Goal: Task Accomplishment & Management: Complete application form

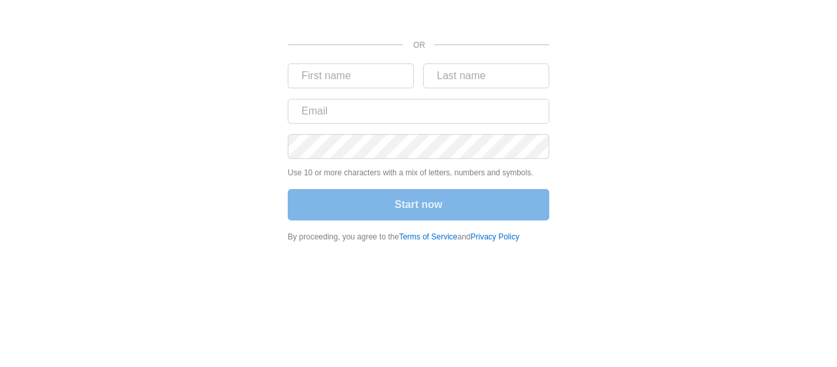
click at [646, 86] on div "OR Use 10 or more characters with a mix of letters, numbers and symbols. Start …" at bounding box center [418, 125] width 785 height 250
click at [442, 197] on div "Start now" at bounding box center [419, 206] width 262 height 34
